Goal: Information Seeking & Learning: Compare options

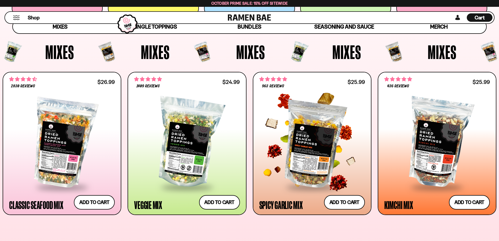
scroll to position [183, 0]
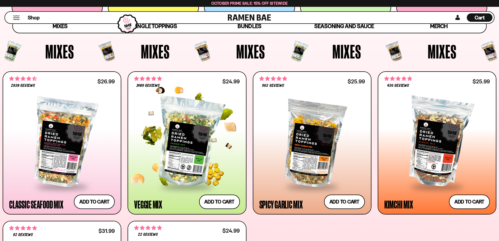
click at [201, 142] on div at bounding box center [187, 141] width 106 height 87
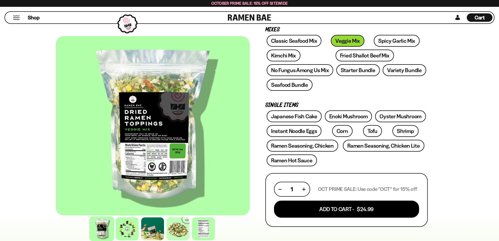
scroll to position [105, 0]
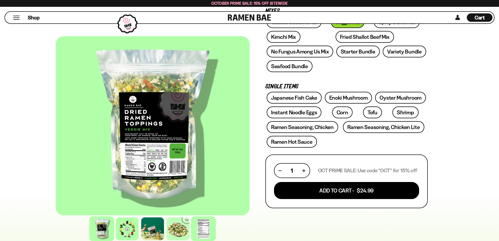
click at [192, 225] on div at bounding box center [203, 228] width 25 height 25
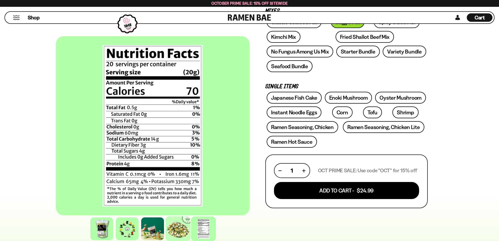
click at [178, 230] on div at bounding box center [177, 228] width 25 height 25
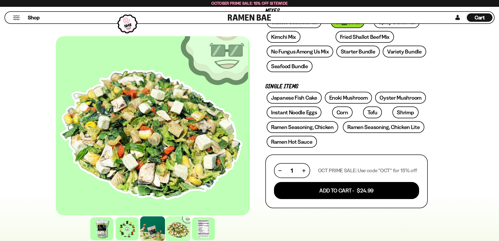
click at [151, 229] on div at bounding box center [152, 228] width 25 height 25
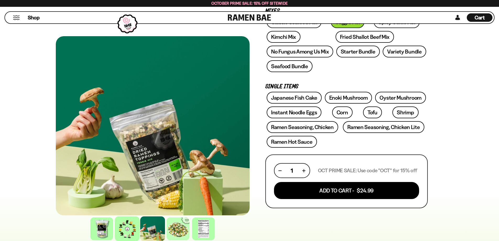
click at [124, 228] on div at bounding box center [127, 228] width 25 height 25
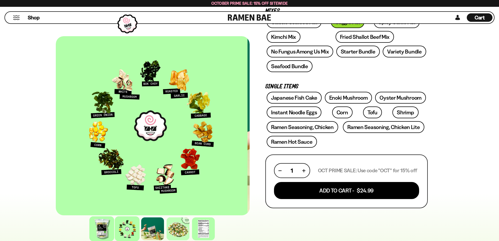
click at [102, 229] on div at bounding box center [101, 228] width 25 height 25
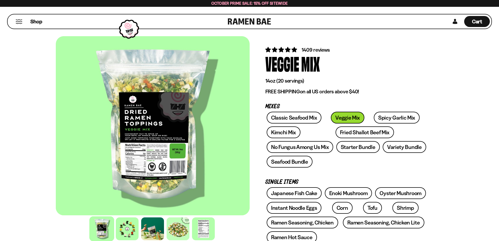
scroll to position [0, 0]
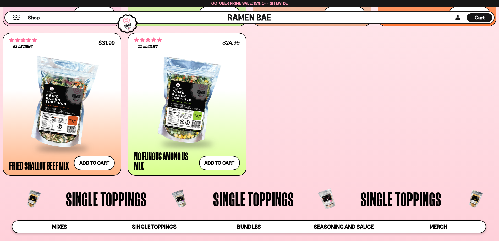
scroll to position [393, 0]
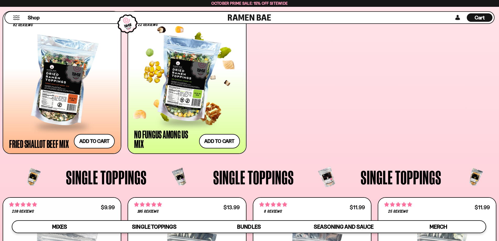
click at [173, 96] on div at bounding box center [187, 79] width 106 height 84
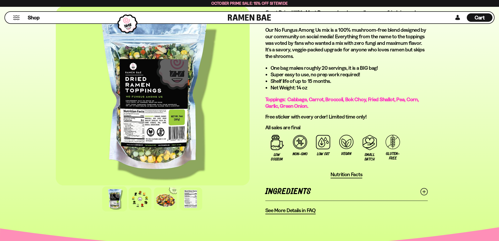
scroll to position [314, 0]
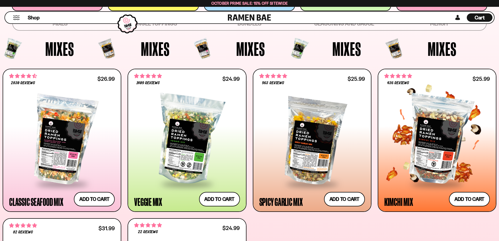
scroll to position [262, 0]
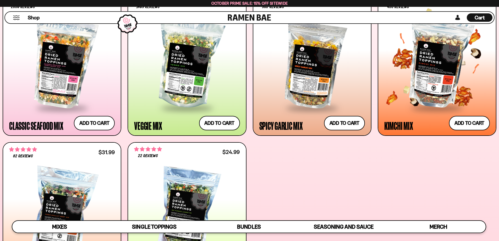
click at [435, 80] on div at bounding box center [437, 63] width 106 height 87
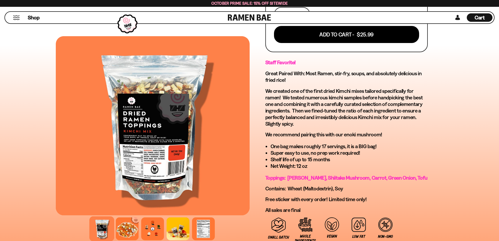
scroll to position [236, 0]
